Goal: Transaction & Acquisition: Purchase product/service

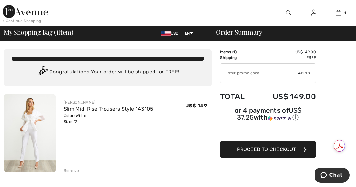
click at [249, 144] on button "Proceed to Checkout" at bounding box center [268, 149] width 96 height 17
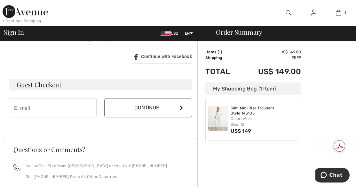
scroll to position [192, 0]
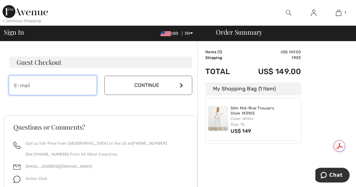
click at [38, 84] on input "email" at bounding box center [53, 85] width 88 height 19
type input "[EMAIL_ADDRESS][DOMAIN_NAME]"
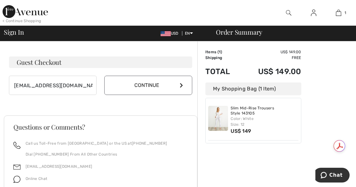
click at [181, 82] on button "Continue" at bounding box center [148, 85] width 88 height 19
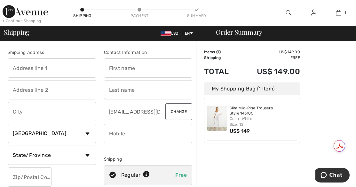
click at [143, 73] on input "text" at bounding box center [148, 67] width 89 height 19
type input "LESLIE"
type input "77 Saybrook Road"
type input "ESSEX"
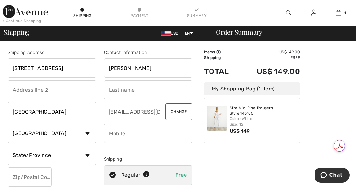
select select "US"
select select "CT"
type input "06426"
type input "QUARRIER"
type input "8603888701"
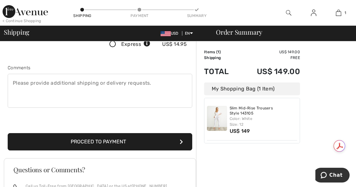
scroll to position [160, 0]
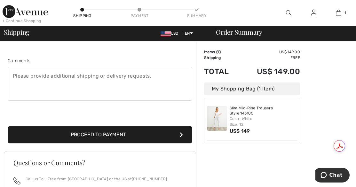
click at [158, 129] on button "Proceed to Payment" at bounding box center [100, 134] width 185 height 17
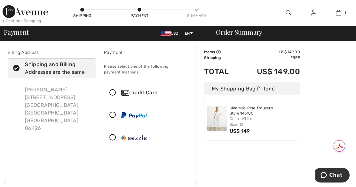
click at [114, 93] on icon at bounding box center [112, 92] width 17 height 7
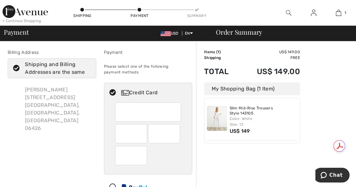
click at [160, 158] on div at bounding box center [148, 155] width 66 height 19
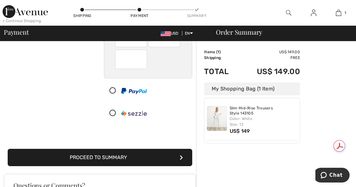
scroll to position [128, 0]
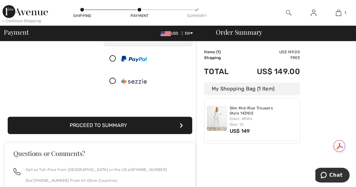
click at [86, 123] on button "Proceed to Summary" at bounding box center [100, 125] width 185 height 17
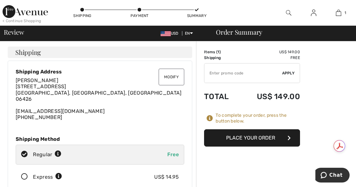
click at [240, 133] on button "Place Your Order" at bounding box center [252, 137] width 96 height 17
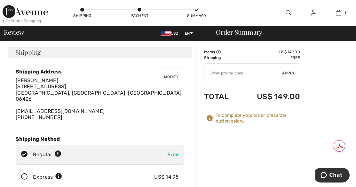
scroll to position [64, 0]
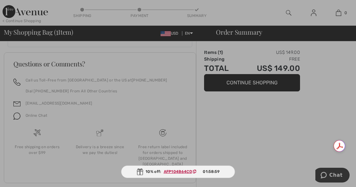
scroll to position [384, 0]
